Goal: Task Accomplishment & Management: Manage account settings

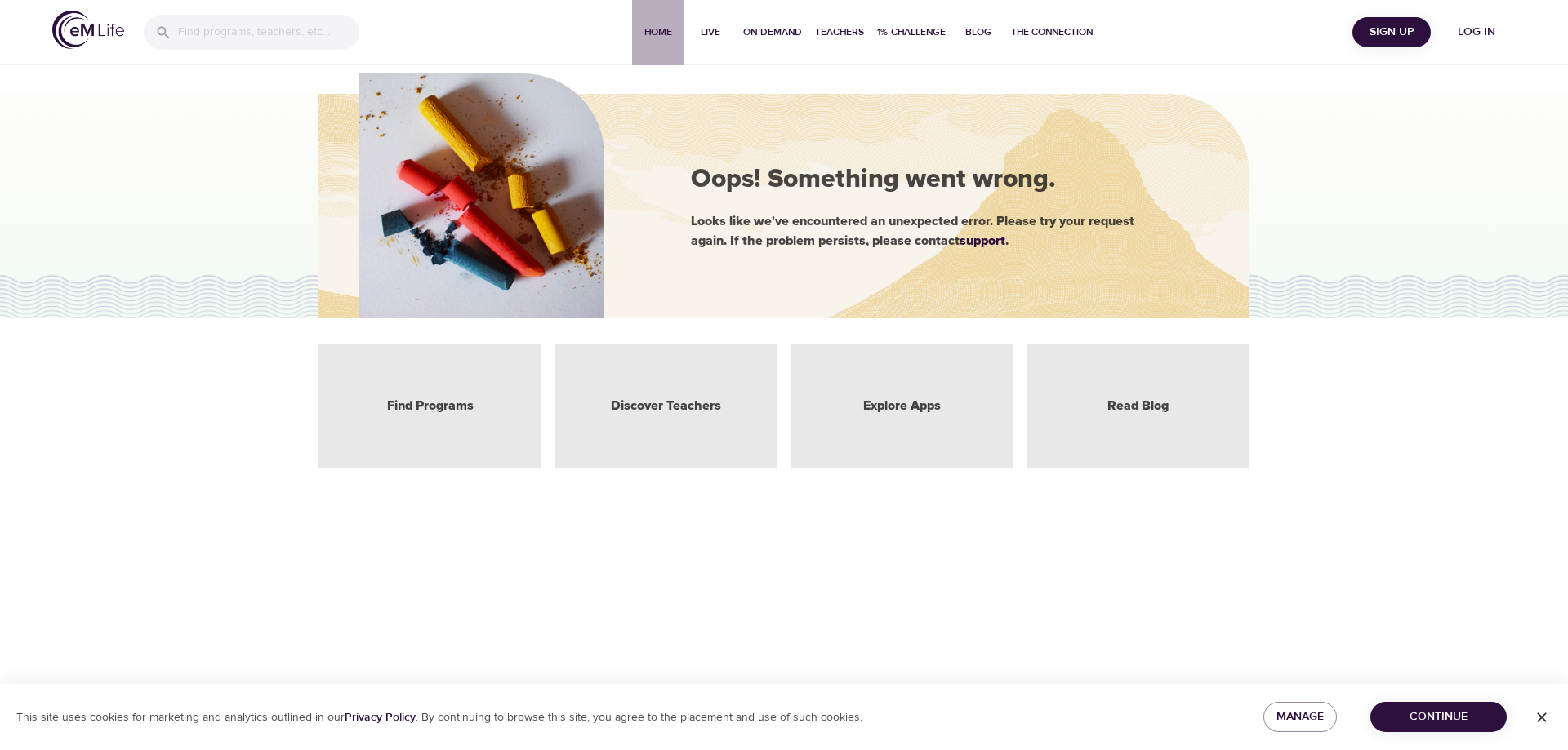
click at [662, 32] on span "Home" at bounding box center [657, 32] width 39 height 17
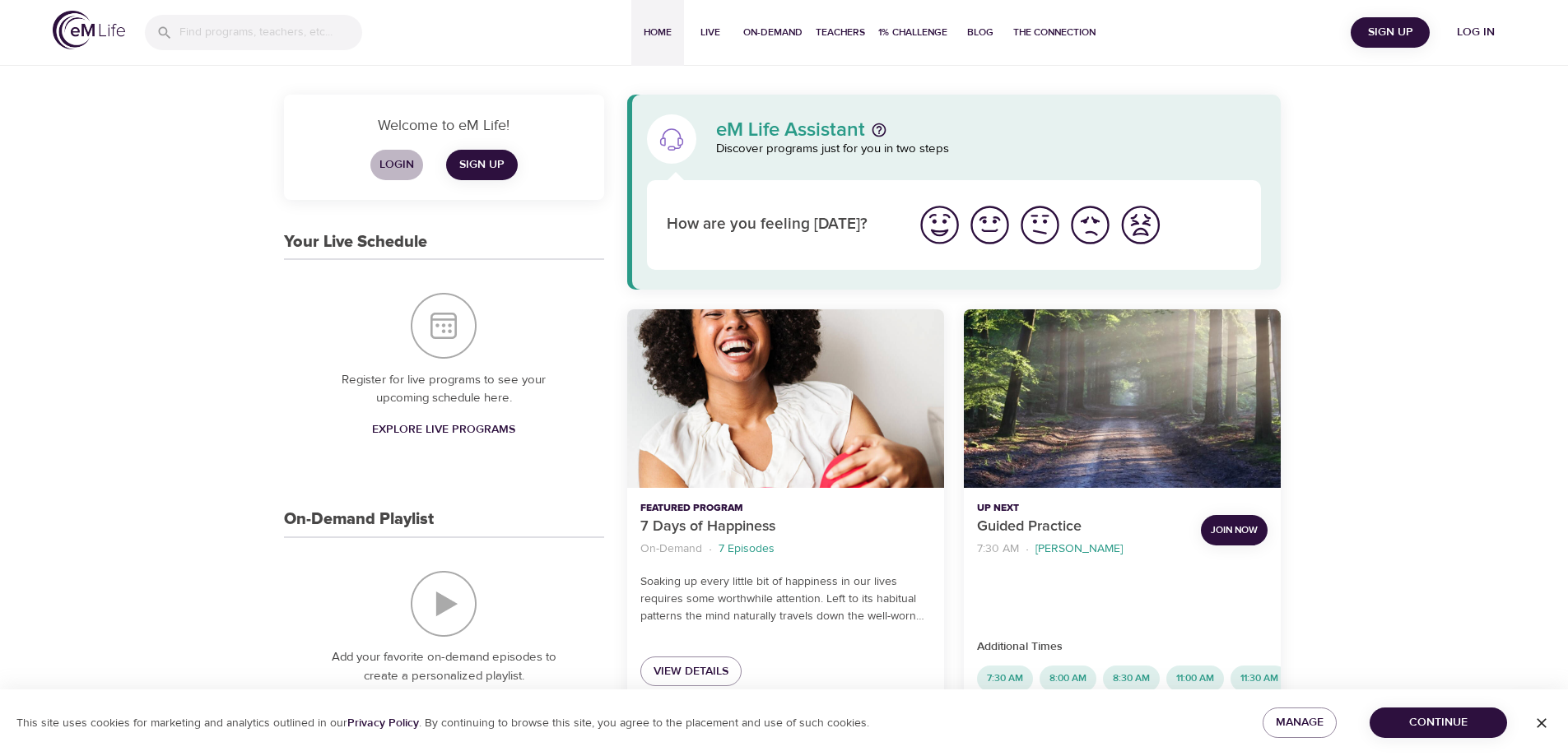
click at [392, 164] on span "Login" at bounding box center [396, 165] width 39 height 20
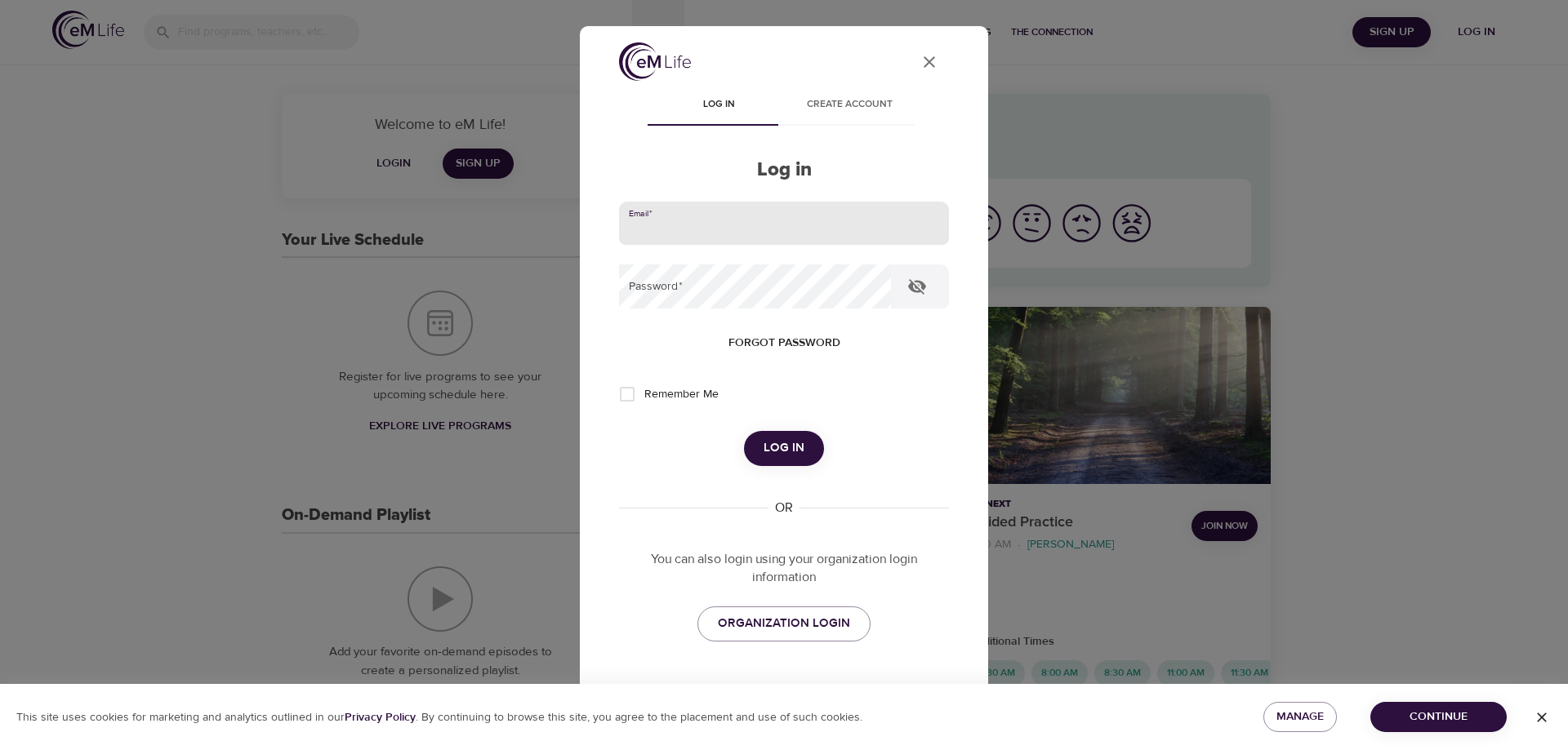
click at [665, 220] on input "email" at bounding box center [784, 223] width 330 height 44
type input "[EMAIL_ADDRESS][DOMAIN_NAME]"
click at [744, 431] on button "Log in" at bounding box center [784, 448] width 80 height 34
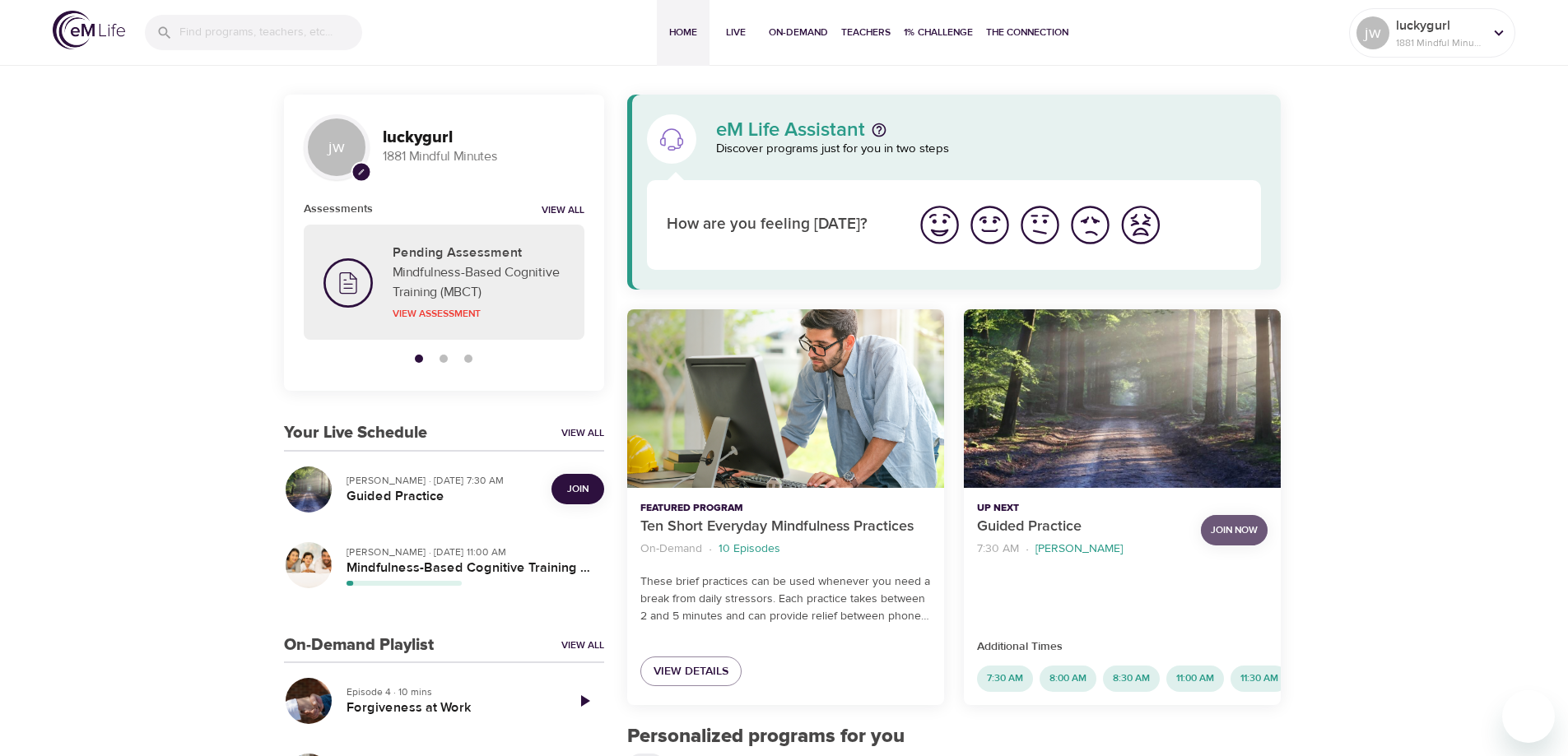
click at [1236, 528] on span "Join Now" at bounding box center [1234, 530] width 47 height 17
